Goal: Find specific fact

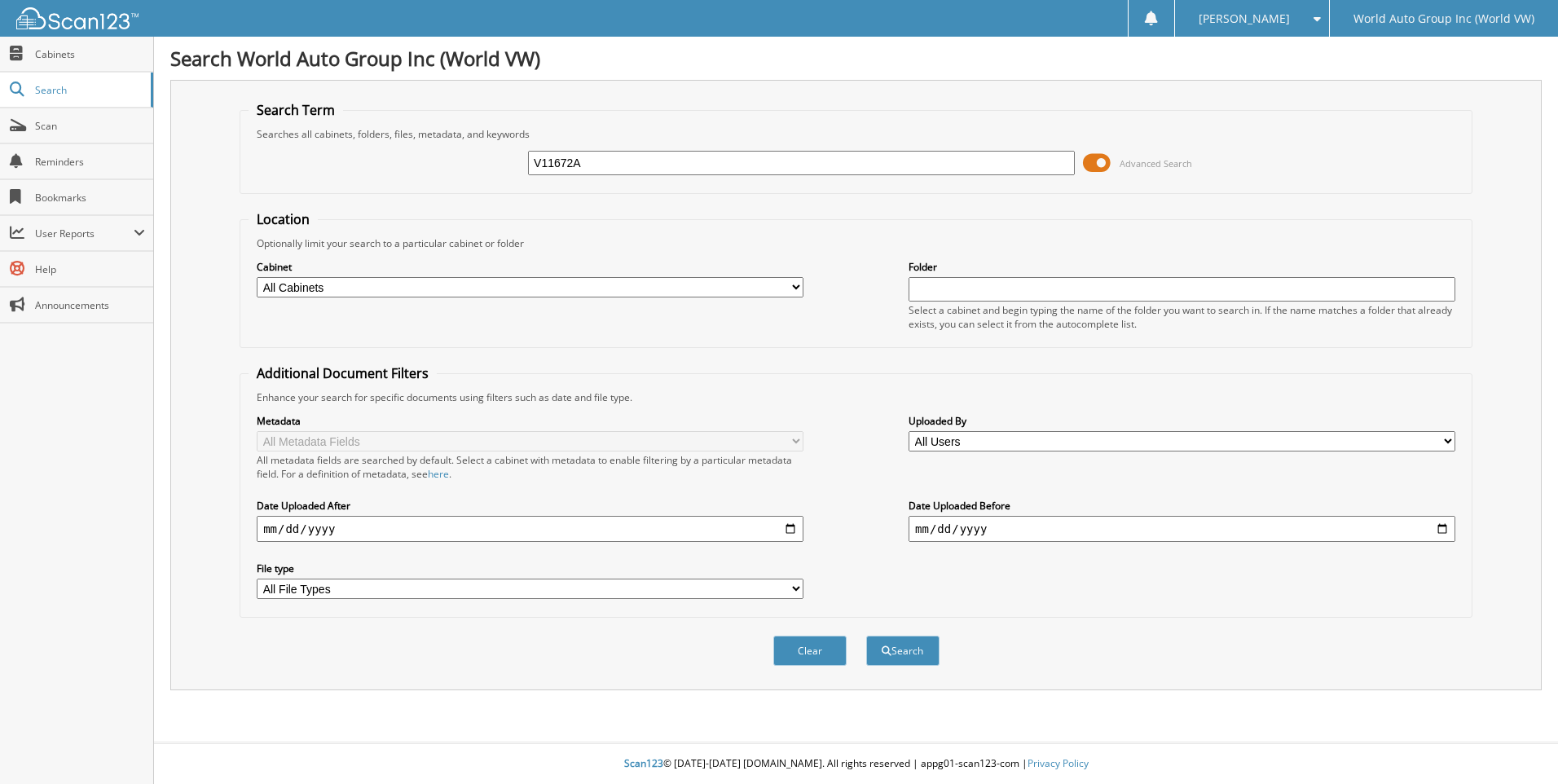
type input "V11672A"
click at [866, 636] on button "Search" at bounding box center [903, 651] width 74 height 30
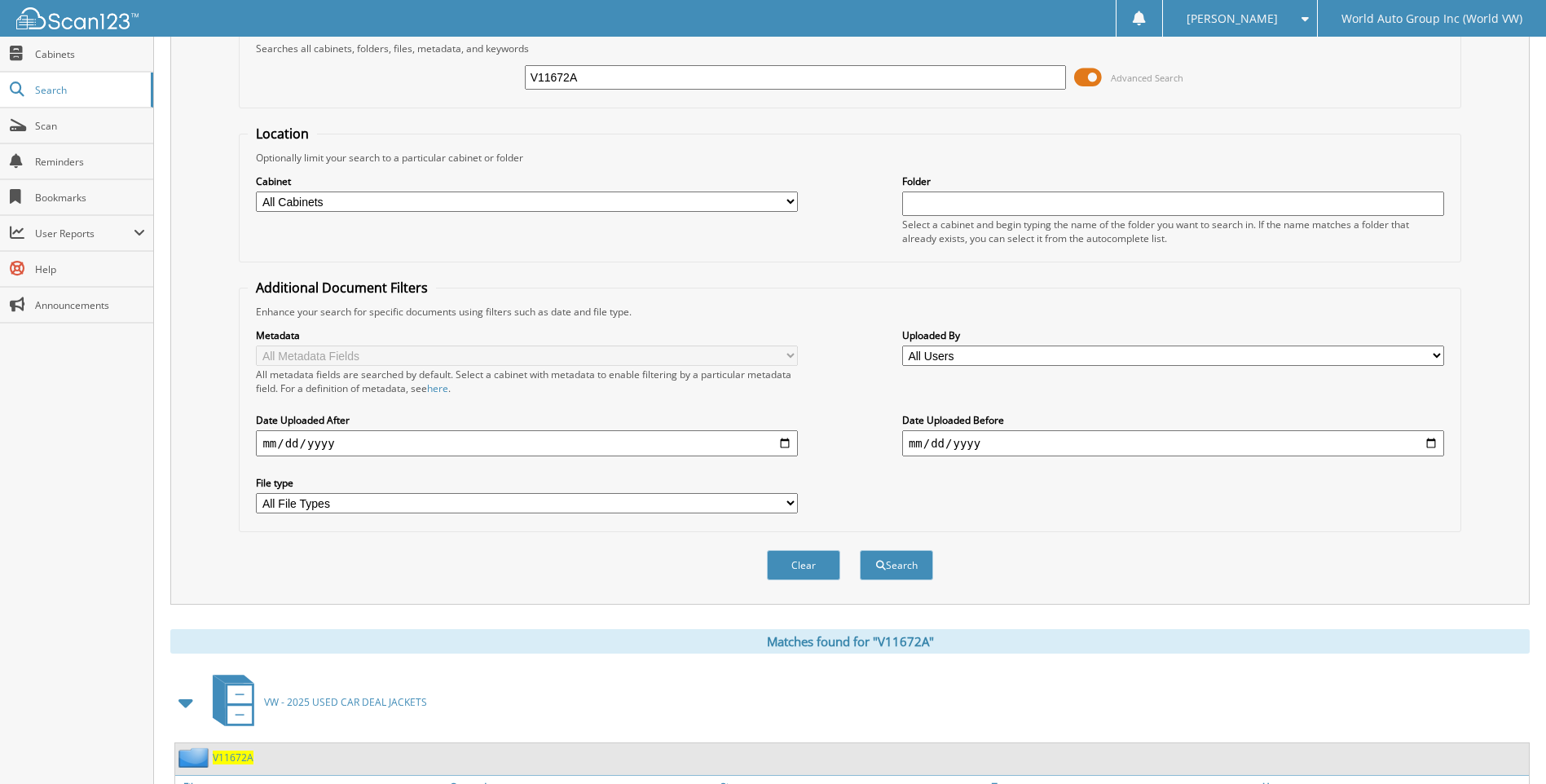
scroll to position [218, 0]
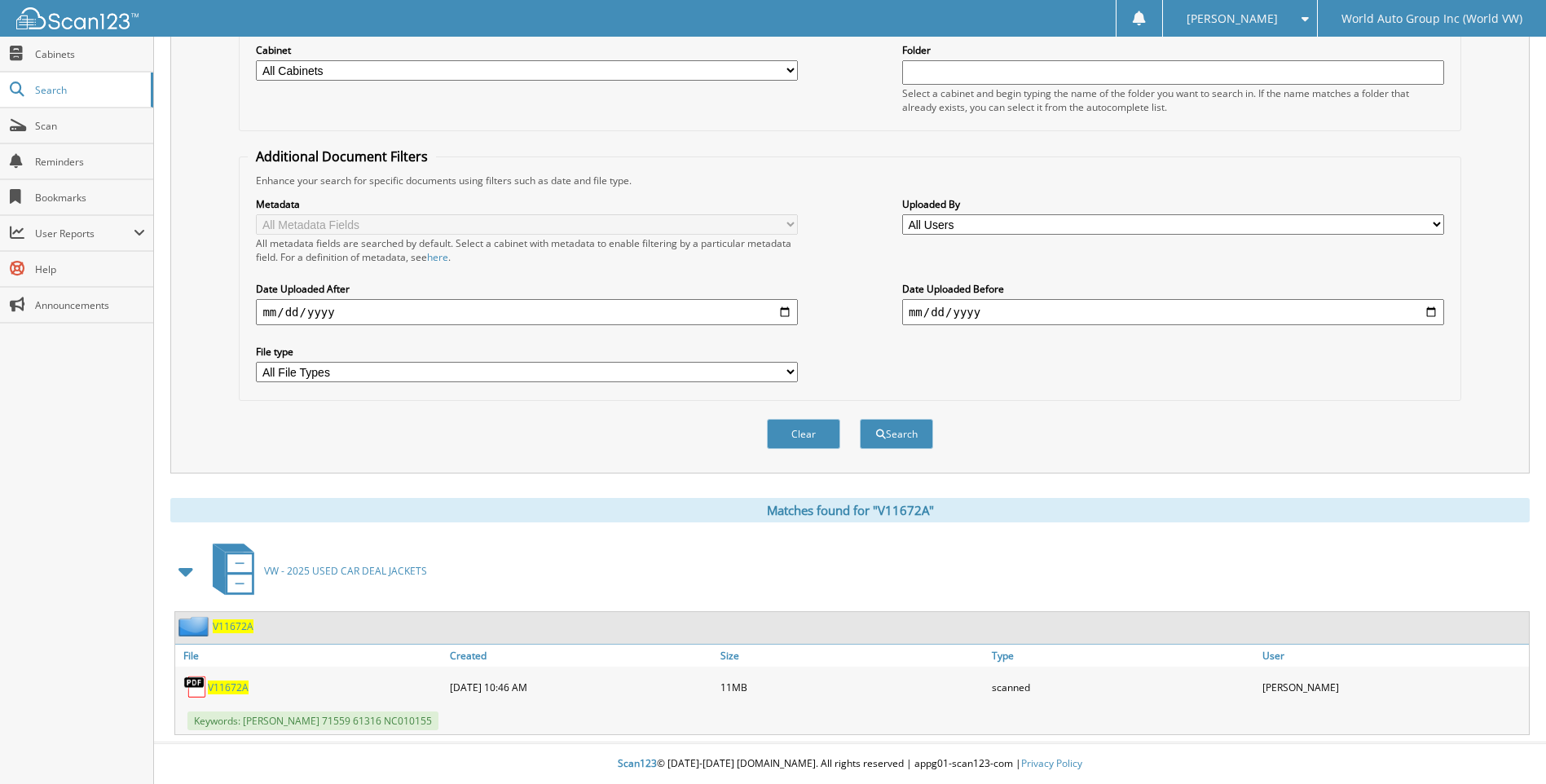
click at [219, 687] on span "V11672A" at bounding box center [228, 687] width 40 height 14
